Goal: Information Seeking & Learning: Learn about a topic

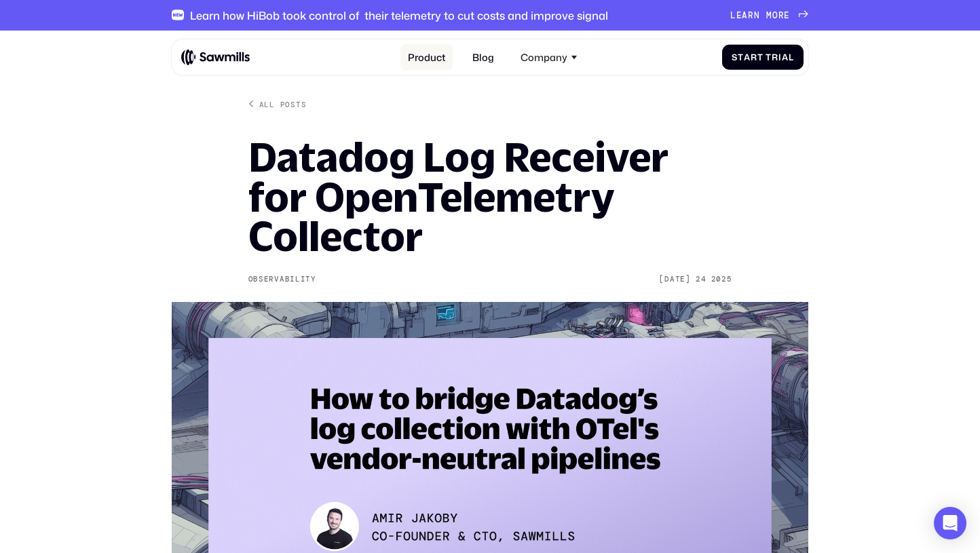
click at [432, 62] on link "Product" at bounding box center [427, 57] width 52 height 26
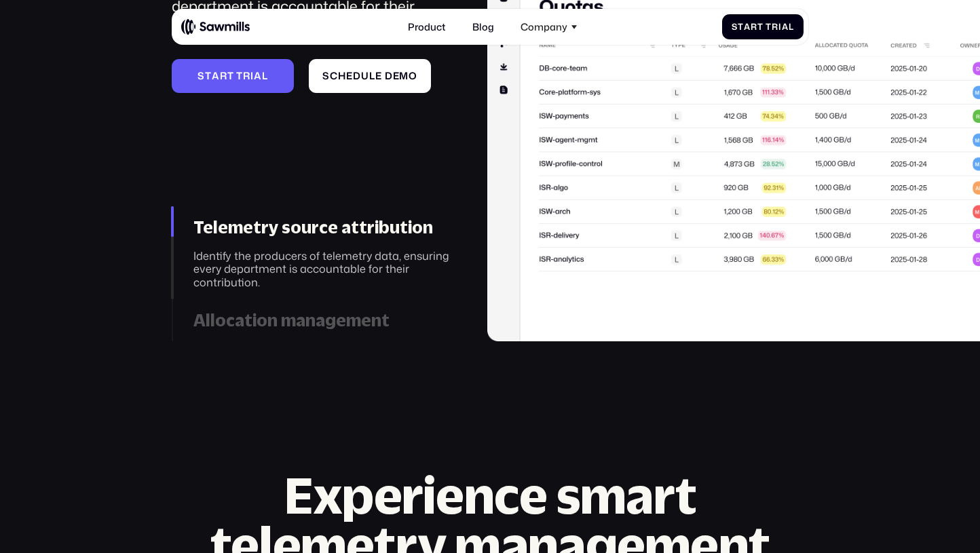
scroll to position [4203, 0]
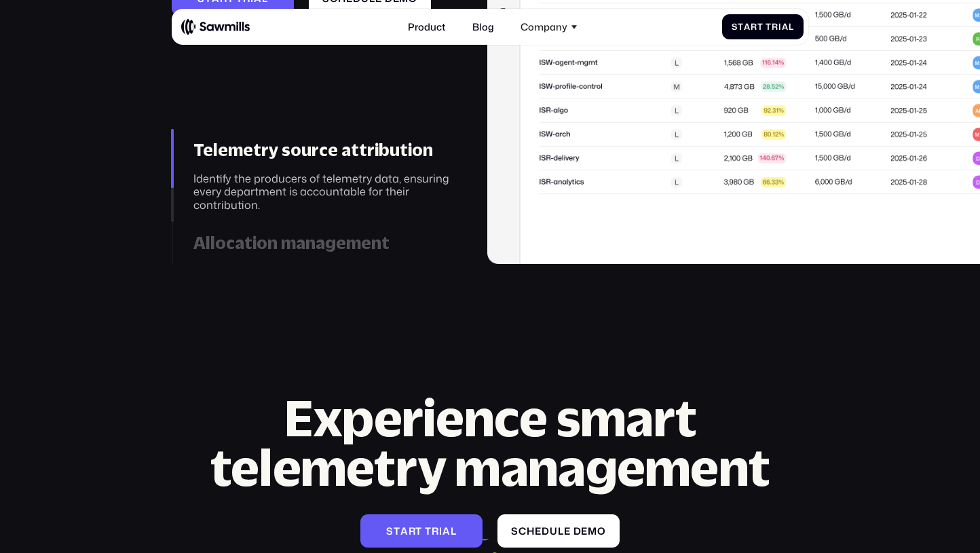
click at [251, 233] on div "Allocation management" at bounding box center [324, 243] width 260 height 20
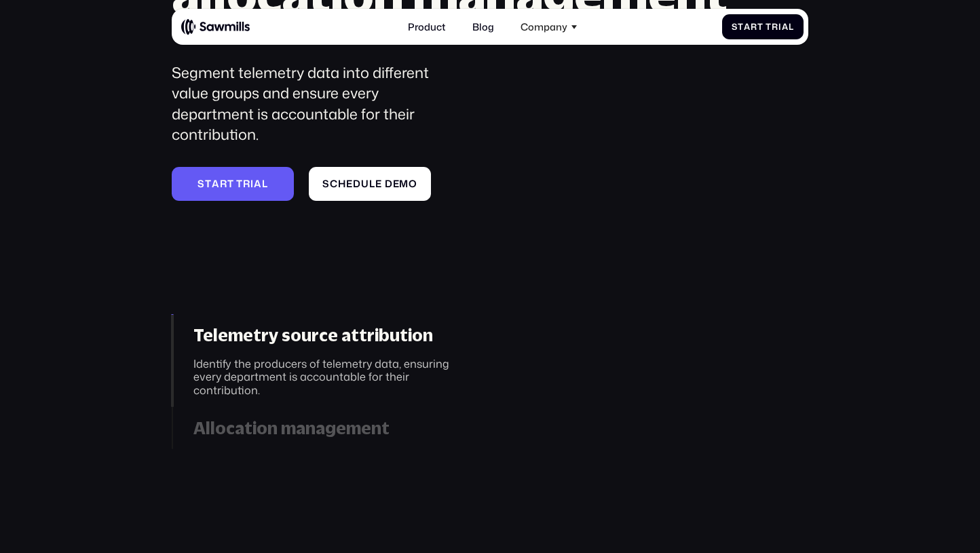
scroll to position [4020, 0]
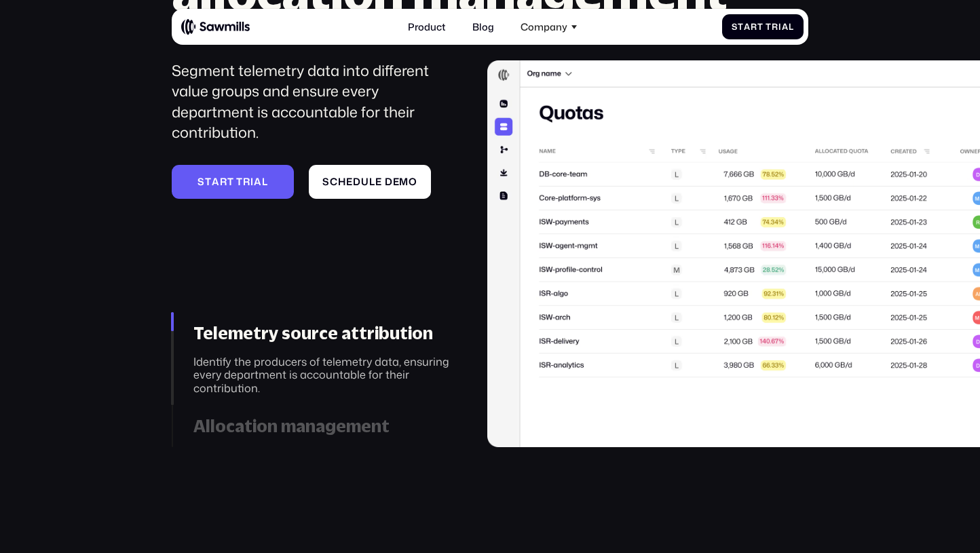
click at [354, 416] on div "Allocation management" at bounding box center [324, 426] width 260 height 20
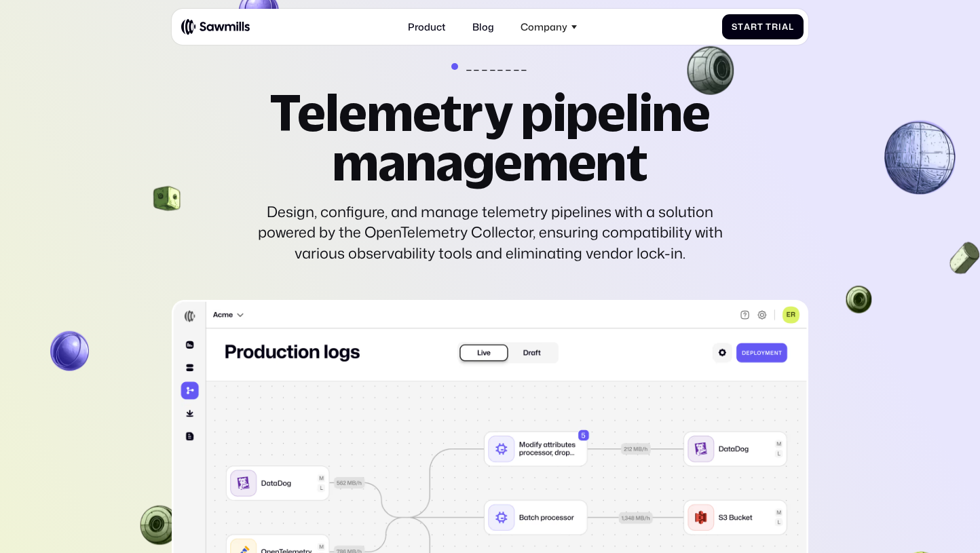
scroll to position [2680, 0]
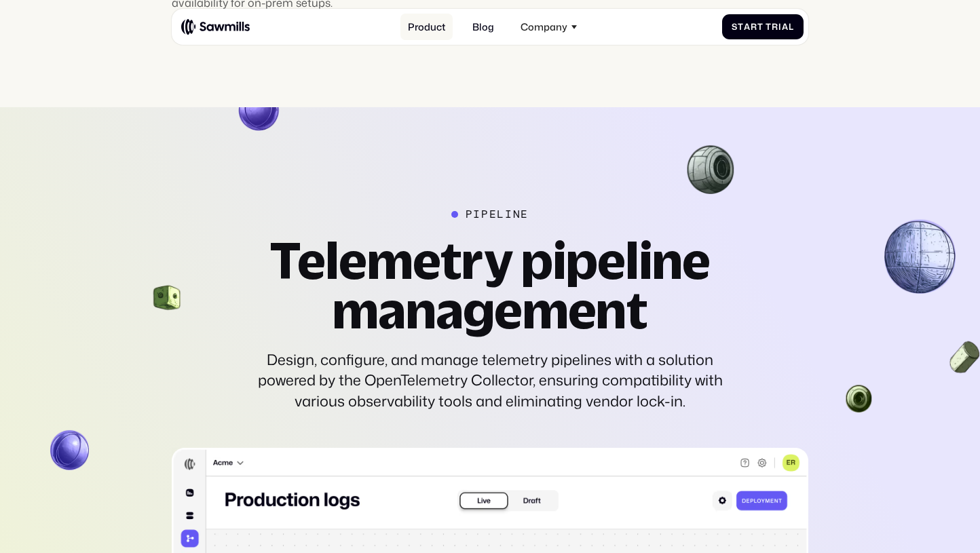
click at [441, 24] on link "Product" at bounding box center [427, 27] width 52 height 26
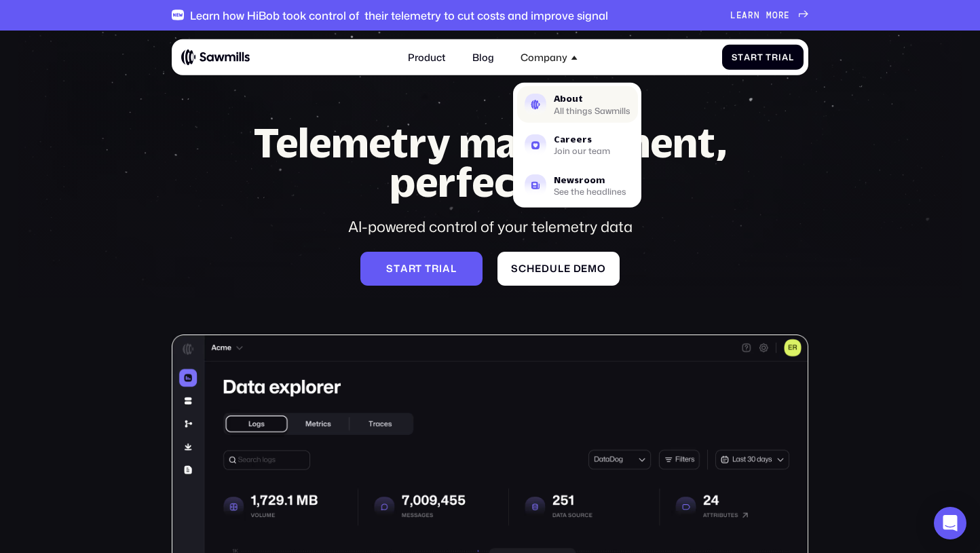
click at [578, 107] on div "All things Sawmills" at bounding box center [592, 110] width 77 height 7
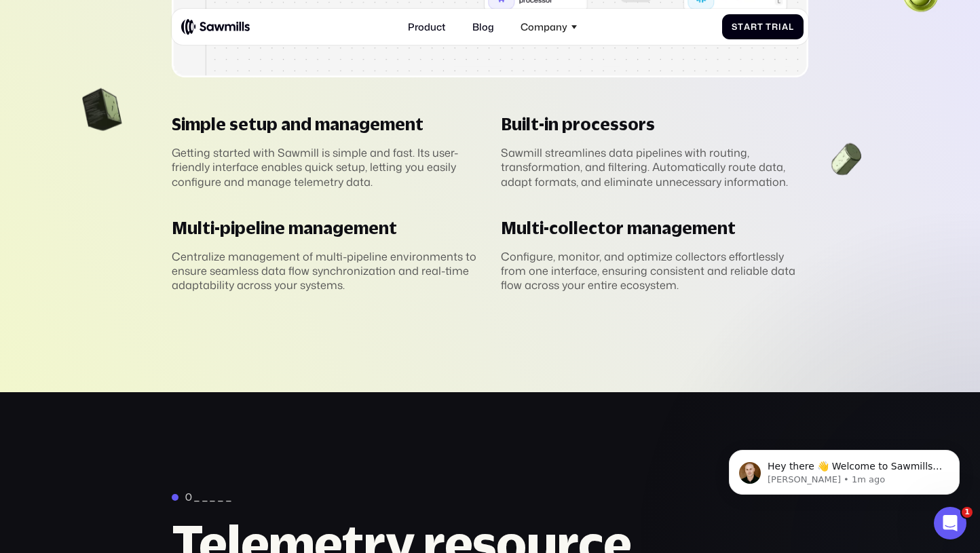
scroll to position [3518, 0]
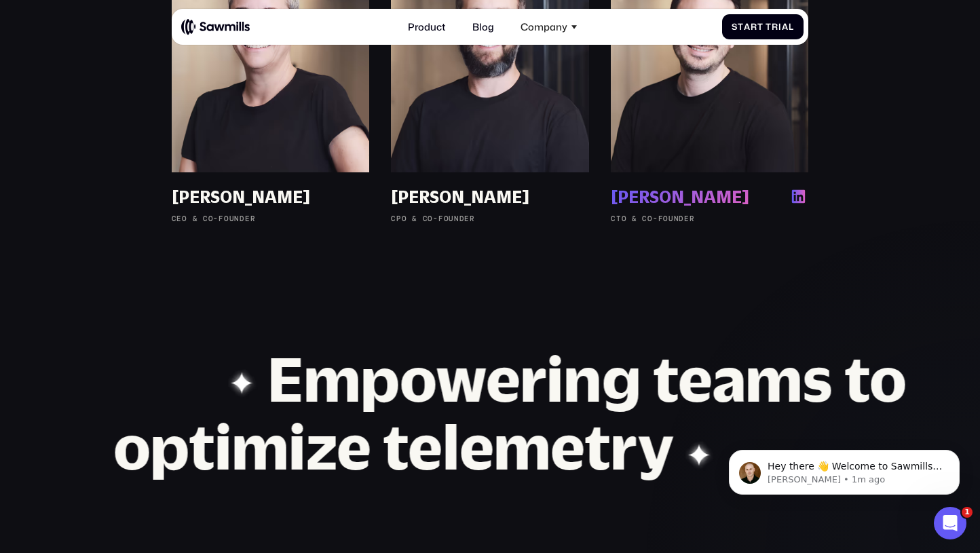
scroll to position [953, 0]
